Goal: Task Accomplishment & Management: Manage account settings

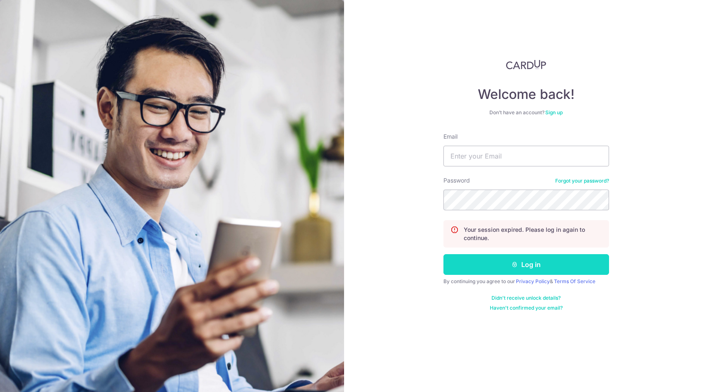
type input "[EMAIL_ADDRESS][DOMAIN_NAME]"
click at [524, 265] on button "Log in" at bounding box center [526, 264] width 166 height 21
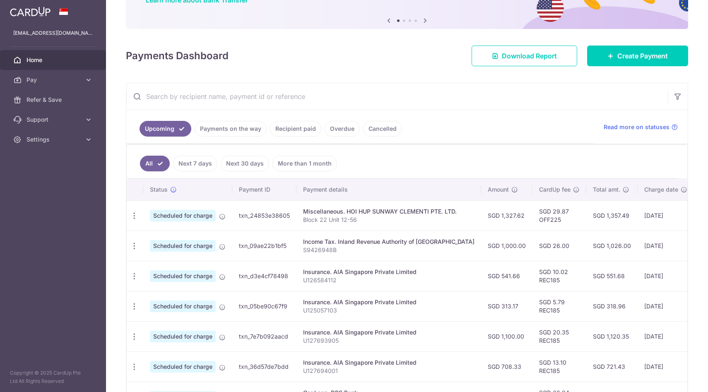
scroll to position [82, 0]
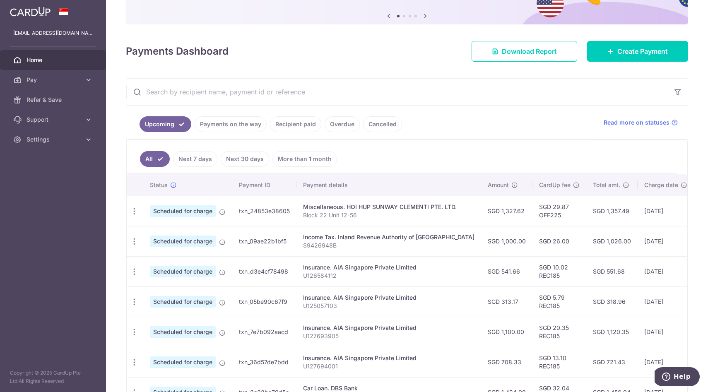
click at [232, 125] on link "Payments on the way" at bounding box center [231, 124] width 72 height 16
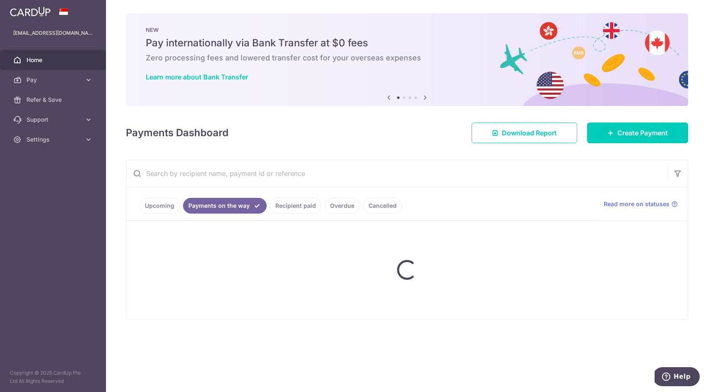
scroll to position [0, 0]
